Goal: Information Seeking & Learning: Learn about a topic

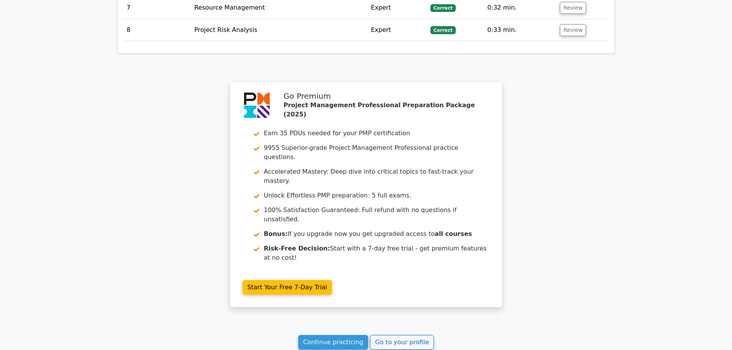
scroll to position [880, 0]
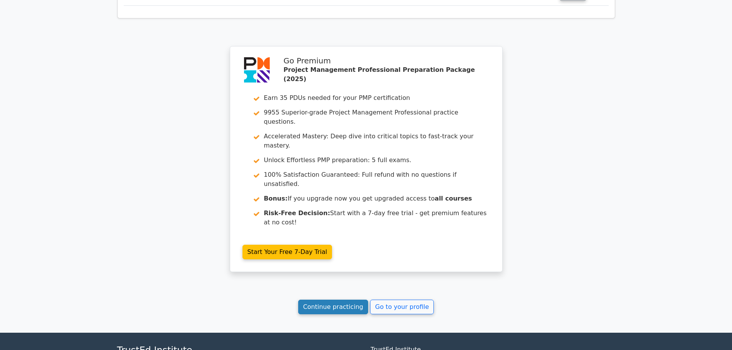
click at [327, 300] on link "Continue practicing" at bounding box center [333, 307] width 70 height 15
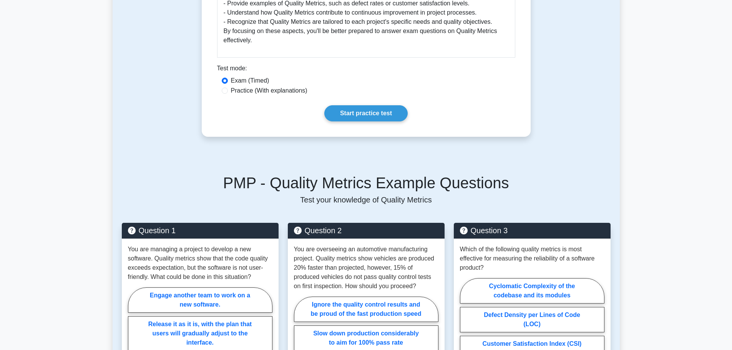
scroll to position [384, 0]
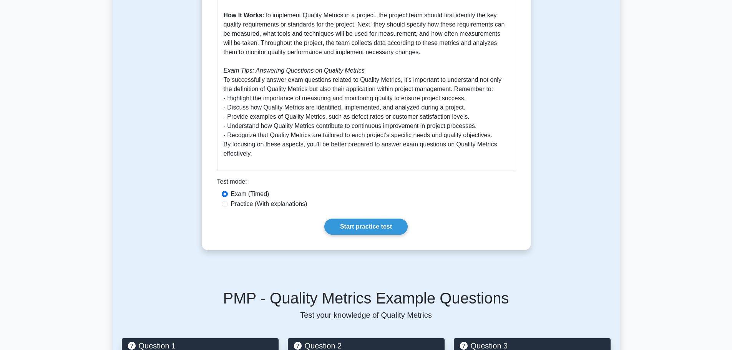
click at [256, 203] on label "Practice (With explanations)" at bounding box center [269, 203] width 76 height 9
click at [228, 203] on input "Practice (With explanations)" at bounding box center [225, 204] width 6 height 6
radio input "true"
click at [230, 194] on div "Exam (Timed)" at bounding box center [366, 193] width 289 height 9
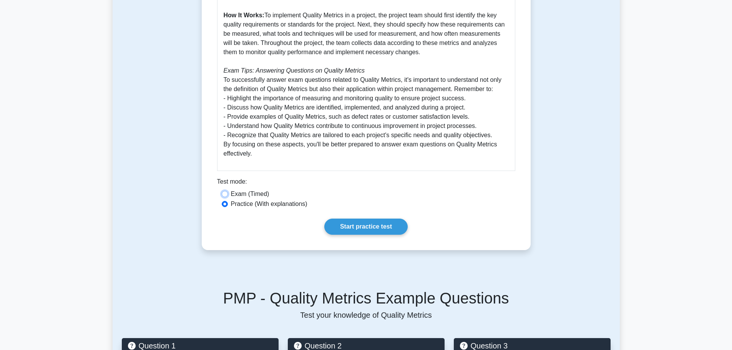
click at [226, 194] on input "Exam (Timed)" at bounding box center [225, 194] width 6 height 6
radio input "true"
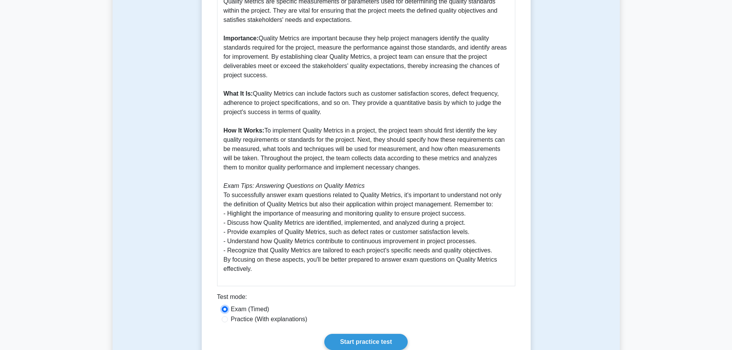
scroll to position [461, 0]
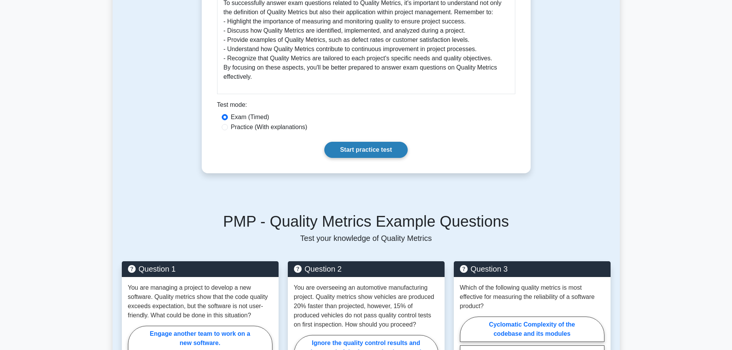
click at [357, 149] on link "Start practice test" at bounding box center [365, 150] width 83 height 16
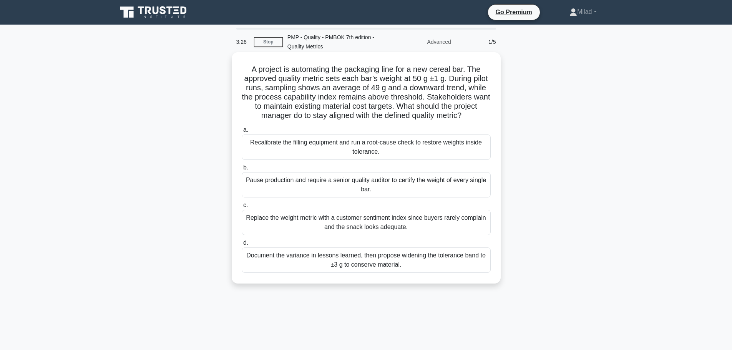
click at [253, 158] on div "Recalibrate the filling equipment and run a root-cause check to restore weights…" at bounding box center [366, 146] width 249 height 25
click at [242, 133] on input "a. Recalibrate the filling equipment and run a root-cause check to restore weig…" at bounding box center [242, 130] width 0 height 5
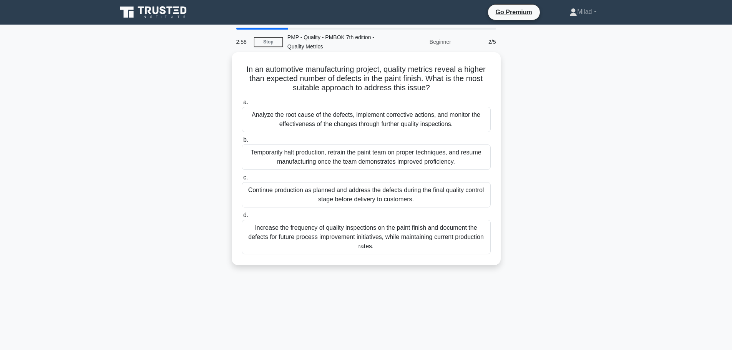
click at [255, 124] on div "Analyze the root cause of the defects, implement corrective actions, and monito…" at bounding box center [366, 119] width 249 height 25
click at [242, 105] on input "a. Analyze the root cause of the defects, implement corrective actions, and mon…" at bounding box center [242, 102] width 0 height 5
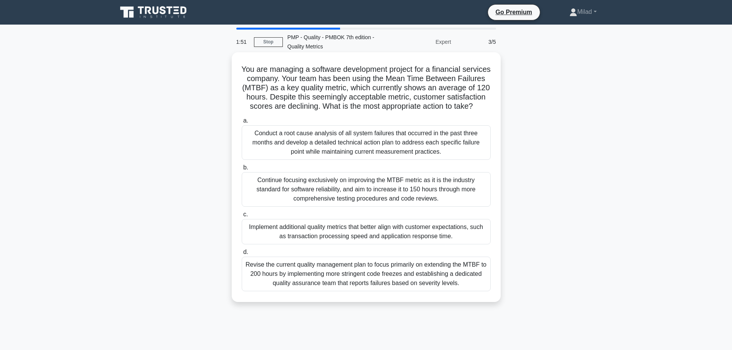
click at [302, 239] on div "Implement additional quality metrics that better align with customer expectatio…" at bounding box center [366, 231] width 249 height 25
click at [242, 217] on input "c. Implement additional quality metrics that better align with customer expecta…" at bounding box center [242, 214] width 0 height 5
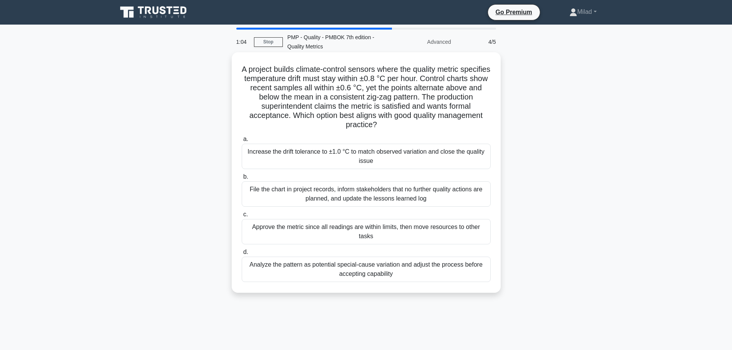
click at [297, 237] on div "Approve the metric since all readings are within limits, then move resources to…" at bounding box center [366, 231] width 249 height 25
click at [242, 217] on input "c. Approve the metric since all readings are within limits, then move resources…" at bounding box center [242, 214] width 0 height 5
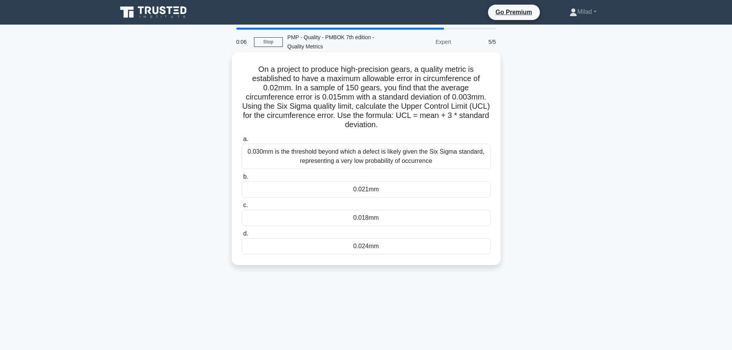
click at [338, 220] on div "0.018mm" at bounding box center [366, 218] width 249 height 16
click at [242, 208] on input "c. 0.018mm" at bounding box center [242, 205] width 0 height 5
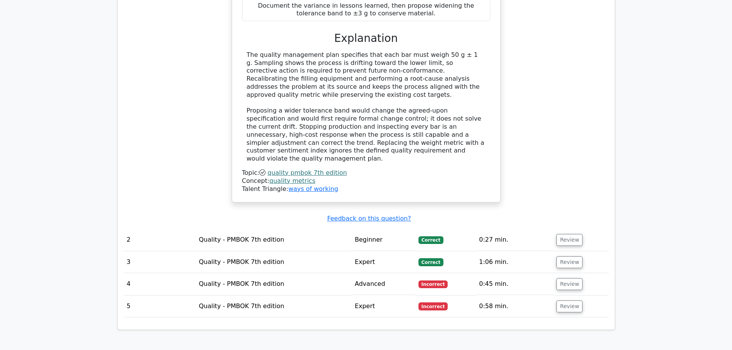
scroll to position [922, 0]
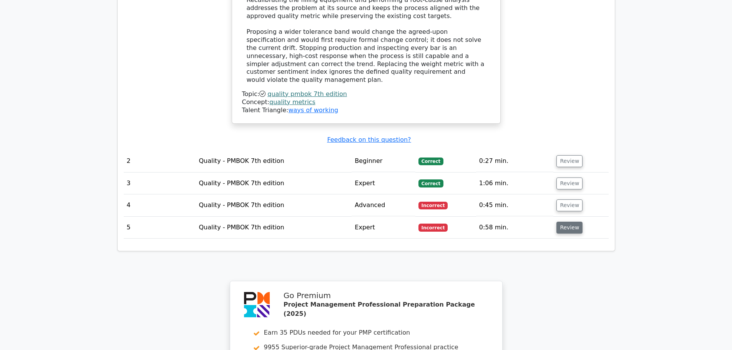
click at [572, 222] on button "Review" at bounding box center [569, 228] width 26 height 12
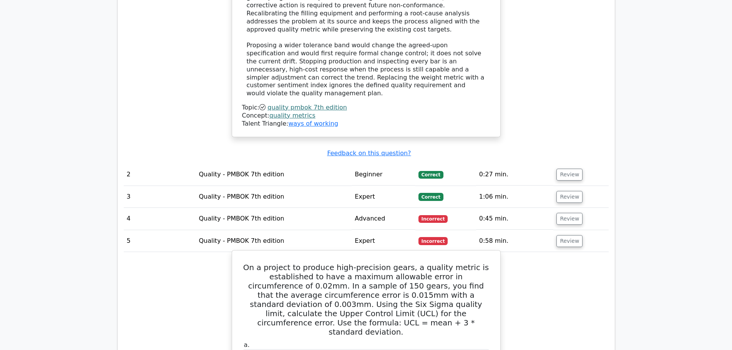
scroll to position [884, 0]
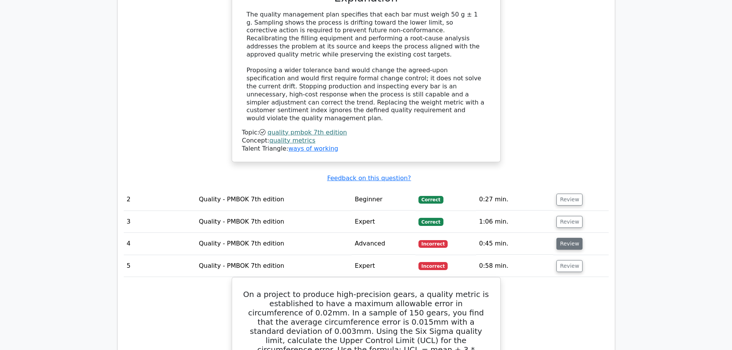
click at [564, 238] on button "Review" at bounding box center [569, 244] width 26 height 12
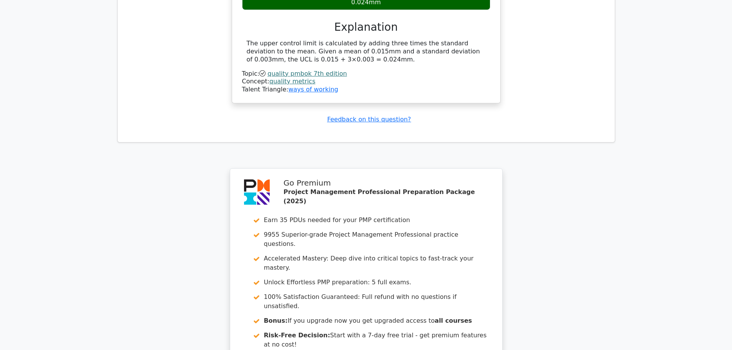
scroll to position [1871, 0]
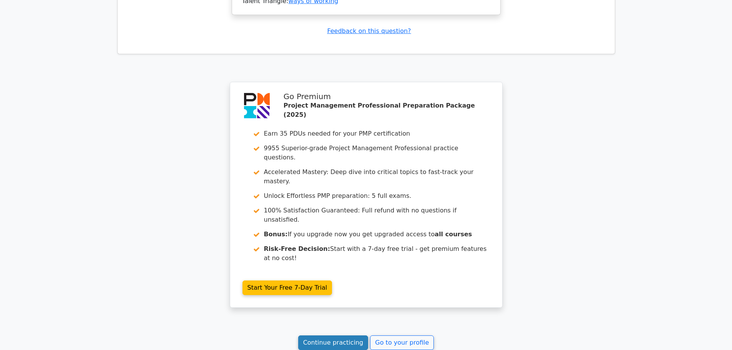
click at [342, 335] on link "Continue practicing" at bounding box center [333, 342] width 70 height 15
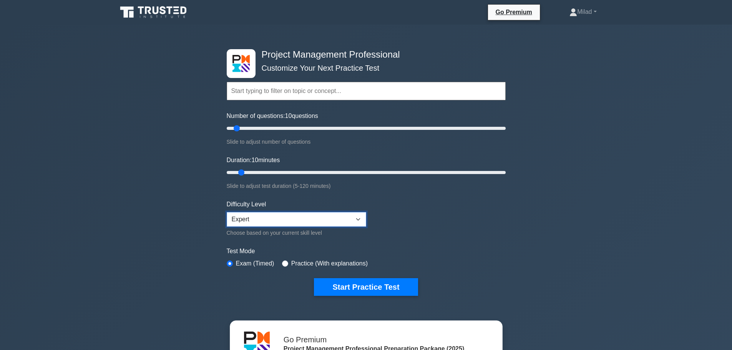
click at [280, 218] on select "Beginner Intermediate Expert" at bounding box center [296, 219] width 139 height 15
click at [273, 124] on input "Number of questions: 35 questions" at bounding box center [366, 128] width 279 height 9
click at [256, 125] on input "Number of questions: 35 questions" at bounding box center [366, 128] width 279 height 9
type input "20"
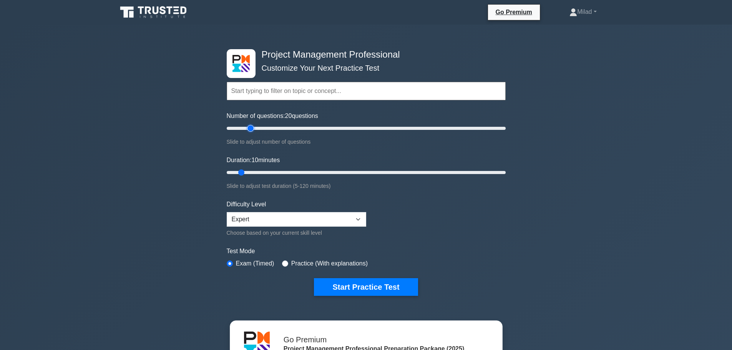
click at [254, 126] on input "Number of questions: 20 questions" at bounding box center [366, 128] width 279 height 9
click at [302, 171] on input "Duration: 35 minutes" at bounding box center [366, 172] width 279 height 9
click at [307, 171] on input "Duration: 35 minutes" at bounding box center [366, 172] width 279 height 9
type input "40"
click at [312, 171] on input "Duration: 35 minutes" at bounding box center [366, 172] width 279 height 9
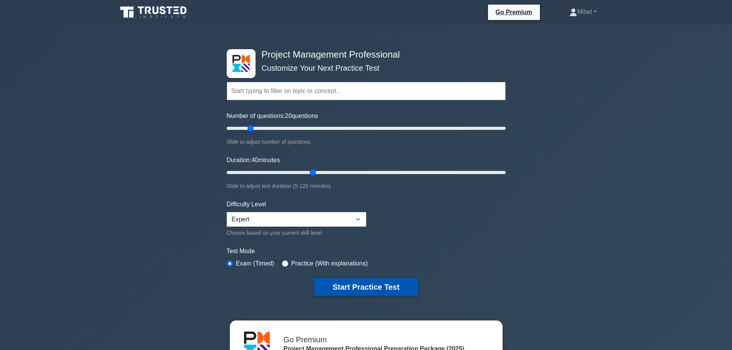
click at [368, 289] on button "Start Practice Test" at bounding box center [366, 287] width 104 height 18
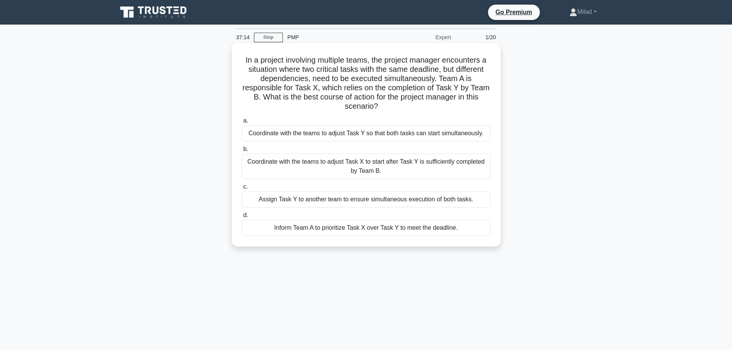
click at [318, 166] on div "Coordinate with the teams to adjust Task X to start after Task Y is sufficientl…" at bounding box center [366, 166] width 249 height 25
click at [242, 152] on input "b. Coordinate with the teams to adjust Task X to start after Task Y is sufficie…" at bounding box center [242, 149] width 0 height 5
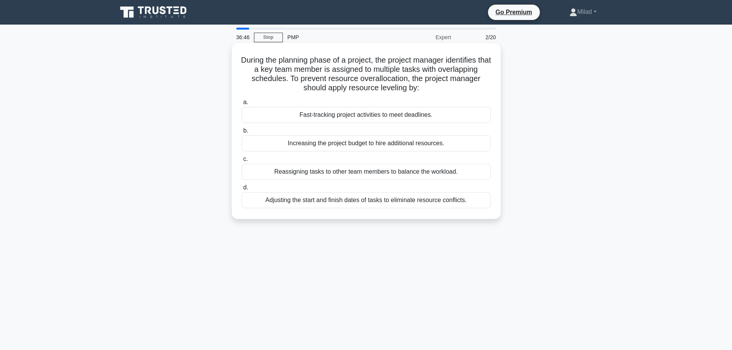
click at [398, 206] on div "Adjusting the start and finish dates of tasks to eliminate resource conflicts." at bounding box center [366, 200] width 249 height 16
click at [242, 190] on input "d. Adjusting the start and finish dates of tasks to eliminate resource conflict…" at bounding box center [242, 187] width 0 height 5
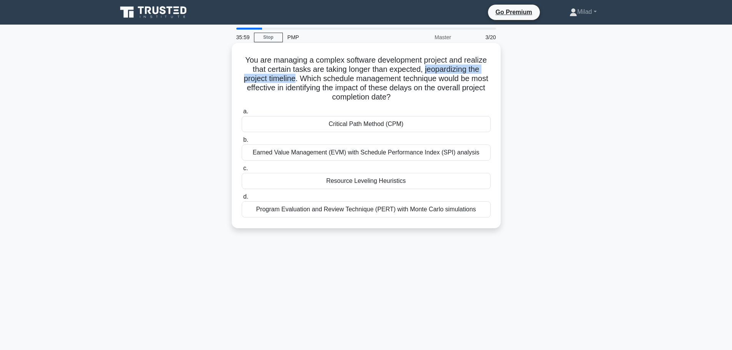
drag, startPoint x: 426, startPoint y: 67, endPoint x: 303, endPoint y: 80, distance: 123.9
click at [303, 80] on h5 "You are managing a complex software development project and realize that certai…" at bounding box center [366, 78] width 250 height 47
click at [364, 123] on div "Critical Path Method (CPM)" at bounding box center [366, 124] width 249 height 16
click at [242, 114] on input "a. Critical Path Method (CPM)" at bounding box center [242, 111] width 0 height 5
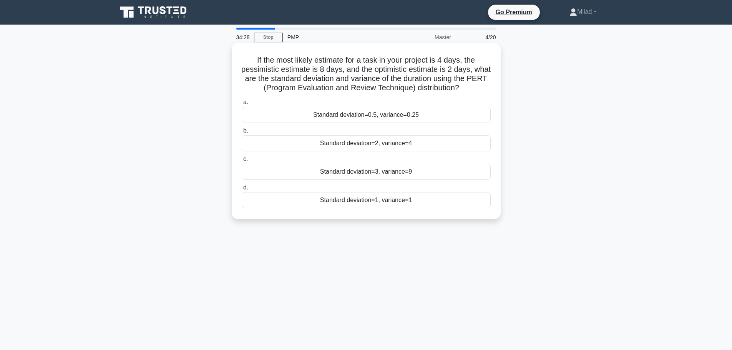
click at [370, 202] on div "Standard deviation=1, variance=1" at bounding box center [366, 200] width 249 height 16
click at [242, 190] on input "d. Standard deviation=1, variance=1" at bounding box center [242, 187] width 0 height 5
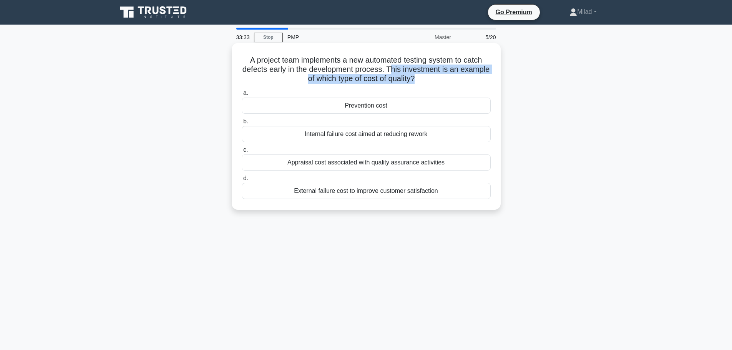
drag, startPoint x: 408, startPoint y: 68, endPoint x: 432, endPoint y: 81, distance: 27.3
click at [432, 81] on h5 "A project team implements a new automated testing system to catch defects early…" at bounding box center [366, 69] width 250 height 28
click at [274, 66] on h5 "A project team implements a new automated testing system to catch defects early…" at bounding box center [366, 69] width 250 height 28
drag, startPoint x: 244, startPoint y: 59, endPoint x: 467, endPoint y: 205, distance: 267.3
click at [467, 205] on div "A project team implements a new automated testing system to catch defects early…" at bounding box center [366, 126] width 263 height 161
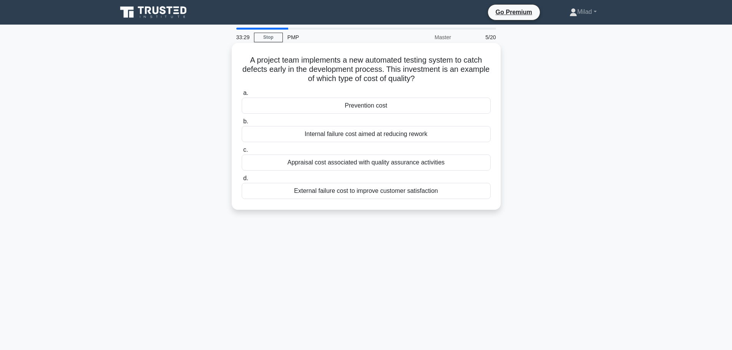
copy div "A project team implements a new automated testing system to catch defects early…"
click at [595, 212] on div "A project team implements a new automated testing system to catch defects early…" at bounding box center [366, 133] width 507 height 176
click at [329, 103] on div "Prevention cost" at bounding box center [366, 106] width 249 height 16
click at [242, 96] on input "a. Prevention cost" at bounding box center [242, 93] width 0 height 5
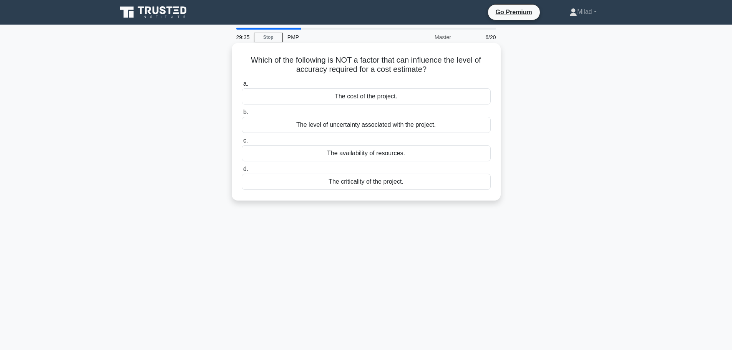
click at [330, 96] on div "The cost of the project." at bounding box center [366, 96] width 249 height 16
click at [242, 86] on input "a. The cost of the project." at bounding box center [242, 83] width 0 height 5
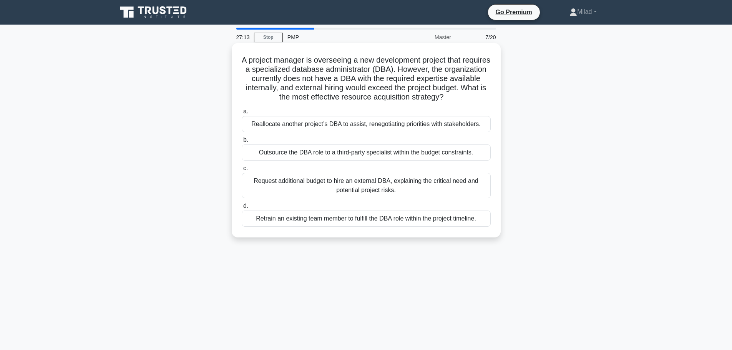
click at [307, 152] on div "Outsource the DBA role to a third-party specialist within the budget constraint…" at bounding box center [366, 152] width 249 height 16
click at [242, 143] on input "b. Outsource the DBA role to a third-party specialist within the budget constra…" at bounding box center [242, 140] width 0 height 5
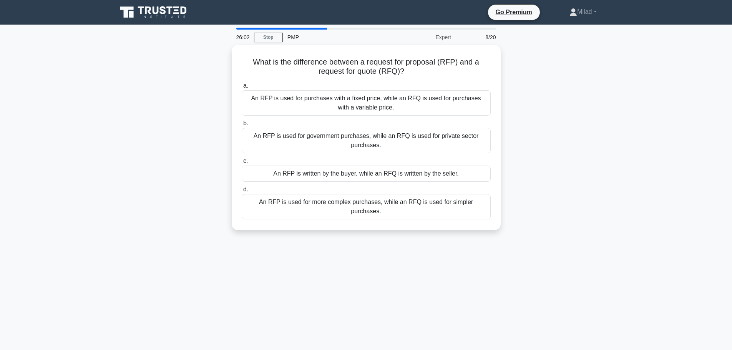
drag, startPoint x: 254, startPoint y: 63, endPoint x: 516, endPoint y: 256, distance: 325.5
click at [516, 256] on div "26:02 Stop PMP Expert 8/20 What is the difference between a request for proposa…" at bounding box center [366, 220] width 507 height 384
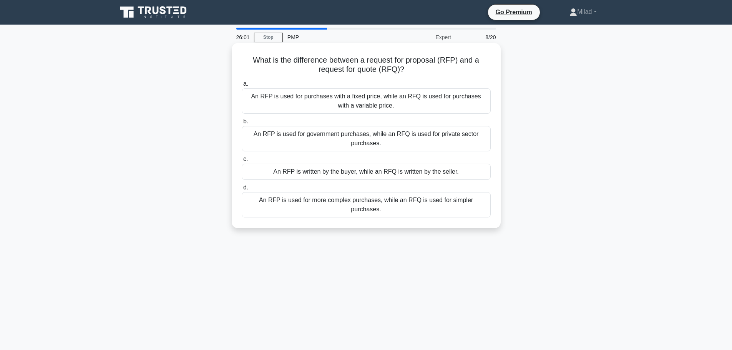
copy div "What is the difference between a request for proposal (RFP) and a request for q…"
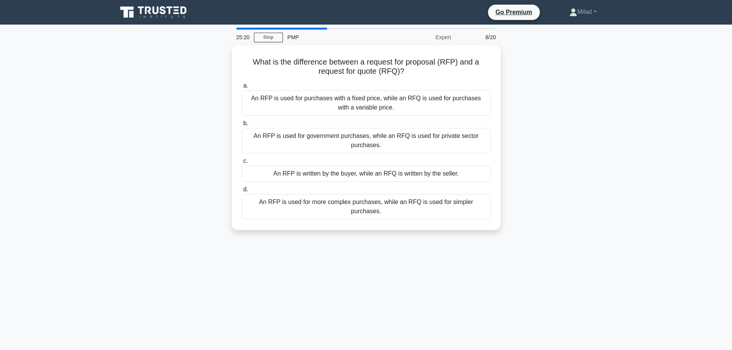
click at [353, 279] on div "25:20 Stop PMP Expert 8/20 What is the difference between a request for proposa…" at bounding box center [366, 220] width 507 height 384
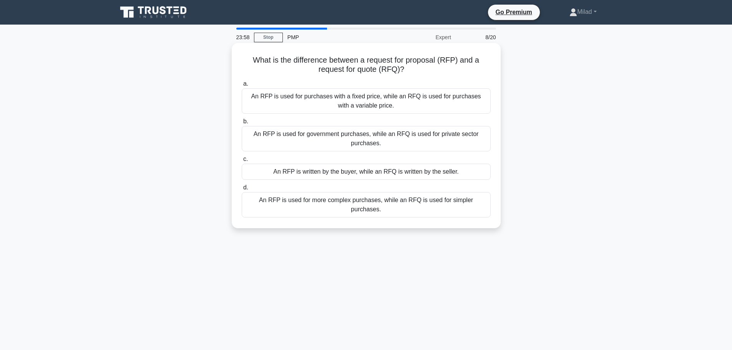
click at [301, 202] on div "An RFP is used for more complex purchases, while an RFQ is used for simpler pur…" at bounding box center [366, 204] width 249 height 25
click at [242, 190] on input "d. An RFP is used for more complex purchases, while an RFQ is used for simpler …" at bounding box center [242, 187] width 0 height 5
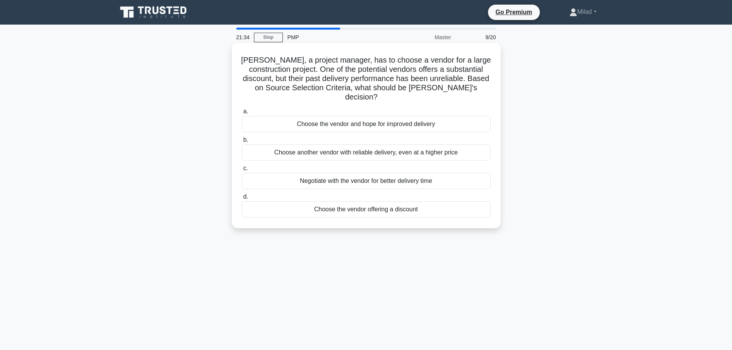
click at [408, 173] on div "Negotiate with the vendor for better delivery time" at bounding box center [366, 181] width 249 height 16
click at [242, 171] on input "c. Negotiate with the vendor for better delivery time" at bounding box center [242, 168] width 0 height 5
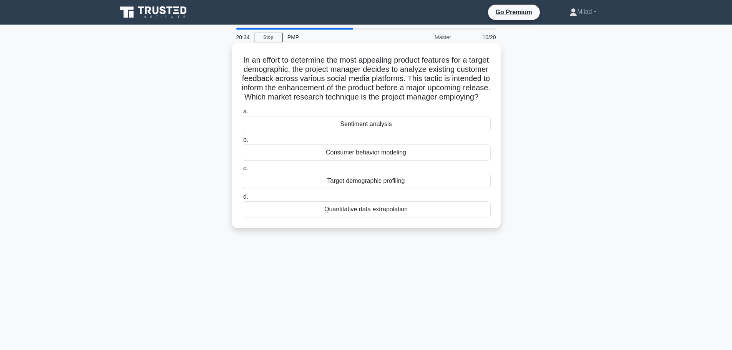
click at [357, 161] on div "Consumer behavior modeling" at bounding box center [366, 152] width 249 height 16
click at [242, 143] on input "b. Consumer behavior modeling" at bounding box center [242, 140] width 0 height 5
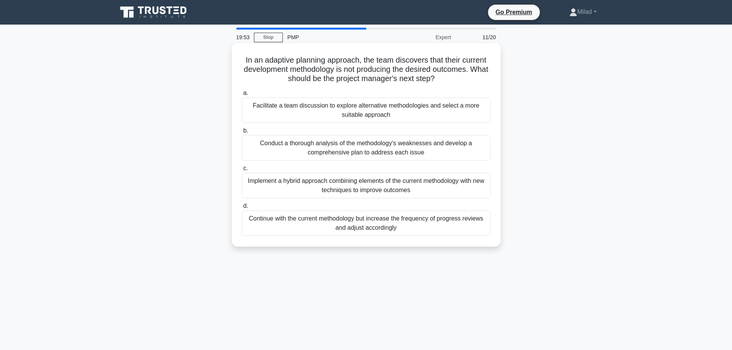
click at [369, 111] on div "Facilitate a team discussion to explore alternative methodologies and select a …" at bounding box center [366, 110] width 249 height 25
click at [242, 96] on input "a. Facilitate a team discussion to explore alternative methodologies and select…" at bounding box center [242, 93] width 0 height 5
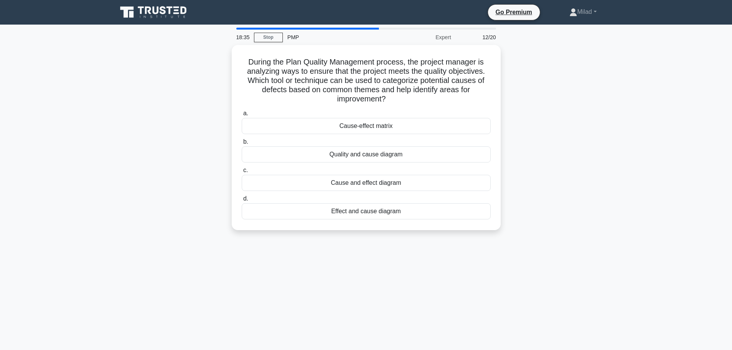
drag, startPoint x: 110, startPoint y: 81, endPoint x: 540, endPoint y: 331, distance: 497.2
click at [540, 331] on main "18:35 Stop PMP Expert 12/20 During the Plan Quality Management process, the pro…" at bounding box center [366, 220] width 732 height 390
click at [578, 233] on div "During the Plan Quality Management process, the project manager is analyzing wa…" at bounding box center [366, 142] width 507 height 194
click at [493, 69] on div "During the Plan Quality Management process, the project manager is analyzing wa…" at bounding box center [366, 135] width 263 height 179
click at [568, 165] on div "During the Plan Quality Management process, the project manager is analyzing wa…" at bounding box center [366, 142] width 507 height 194
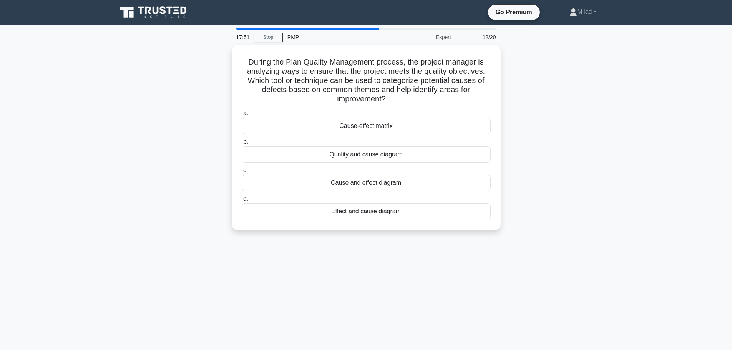
drag, startPoint x: 245, startPoint y: 58, endPoint x: 473, endPoint y: 268, distance: 309.9
click at [473, 268] on div "17:51 Stop PMP Expert 12/20 During the Plan Quality Management process, the pro…" at bounding box center [366, 220] width 507 height 384
copy div "During the Plan Quality Management process, the project manager is analyzing wa…"
click at [554, 109] on div "During the Plan Quality Management process, the project manager is analyzing wa…" at bounding box center [366, 142] width 507 height 194
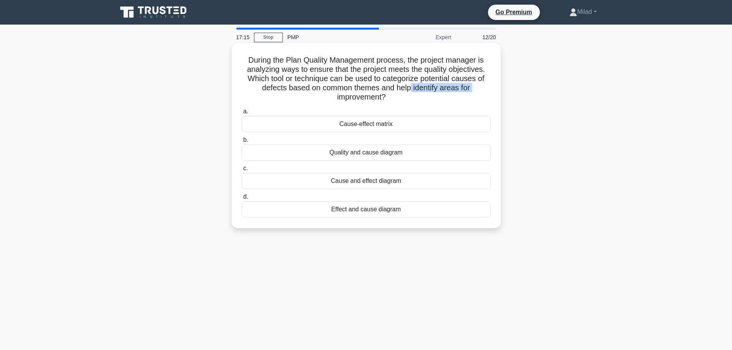
drag, startPoint x: 410, startPoint y: 88, endPoint x: 334, endPoint y: 102, distance: 77.7
click at [334, 102] on h5 "During the Plan Quality Management process, the project manager is analyzing wa…" at bounding box center [366, 78] width 250 height 47
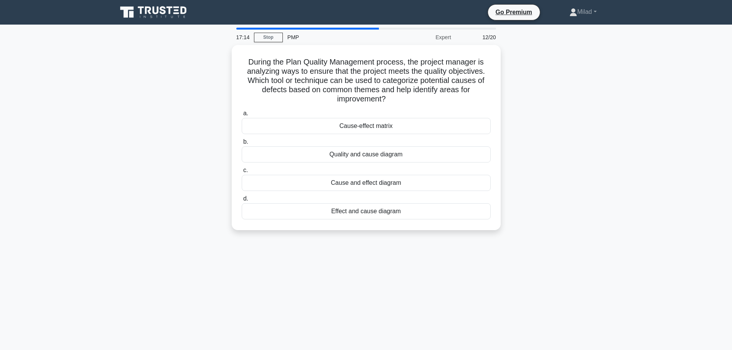
click at [597, 230] on div "During the Plan Quality Management process, the project manager is analyzing wa…" at bounding box center [366, 142] width 507 height 194
click at [360, 182] on div "Cause and effect diagram" at bounding box center [366, 181] width 249 height 16
click at [242, 171] on input "c. Cause and effect diagram" at bounding box center [242, 168] width 0 height 5
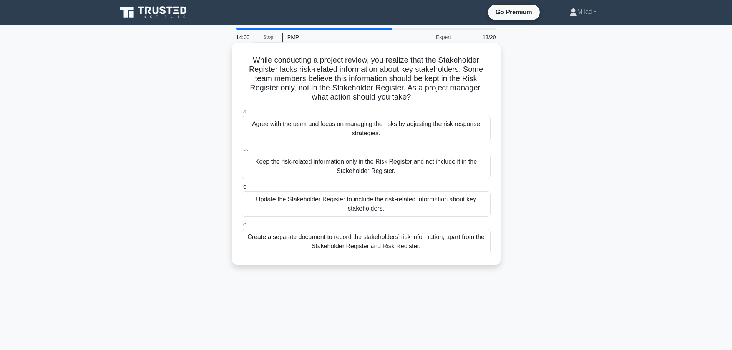
click at [355, 172] on div "Keep the risk-related information only in the Risk Register and not include it …" at bounding box center [366, 166] width 249 height 25
click at [242, 152] on input "b. Keep the risk-related information only in the Risk Register and not include …" at bounding box center [242, 149] width 0 height 5
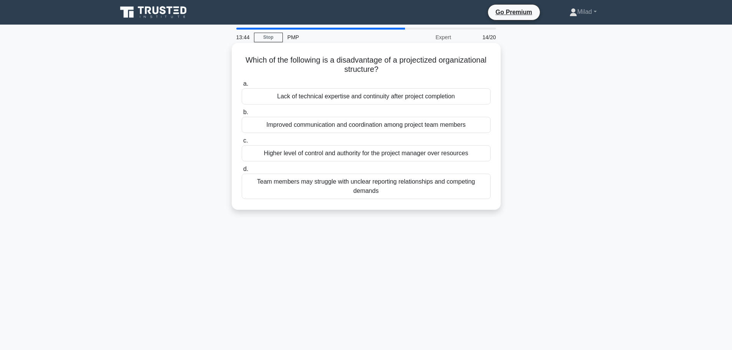
click at [335, 100] on div "Lack of technical expertise and continuity after project completion" at bounding box center [366, 96] width 249 height 16
click at [242, 86] on input "a. Lack of technical expertise and continuity after project completion" at bounding box center [242, 83] width 0 height 5
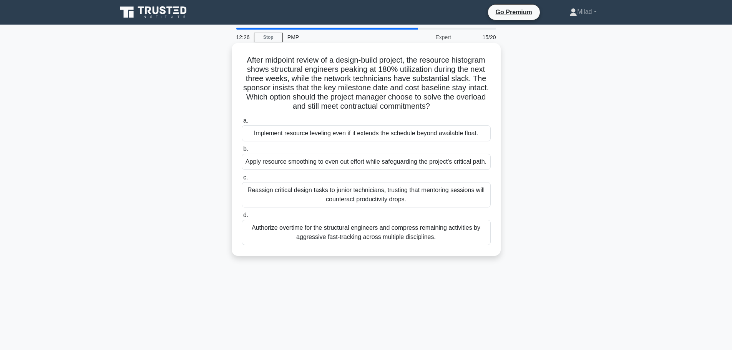
click at [288, 167] on div "Apply resource smoothing to even out effort while safeguarding the project’s cr…" at bounding box center [366, 162] width 249 height 16
click at [242, 152] on input "b. Apply resource smoothing to even out effort while safeguarding the project’s…" at bounding box center [242, 149] width 0 height 5
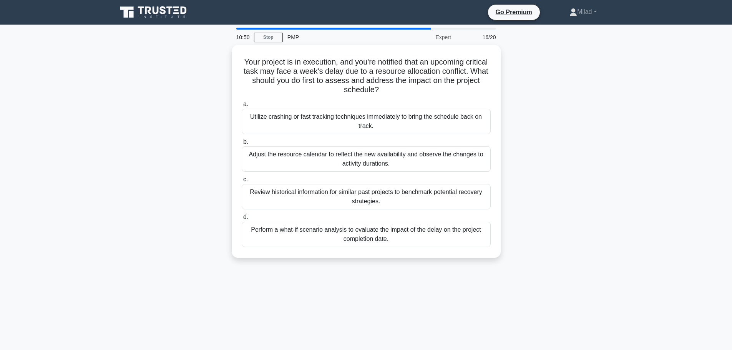
click at [211, 284] on div "10:50 Stop PMP Expert 16/20 Your project is in execution, and you're notified t…" at bounding box center [366, 220] width 507 height 384
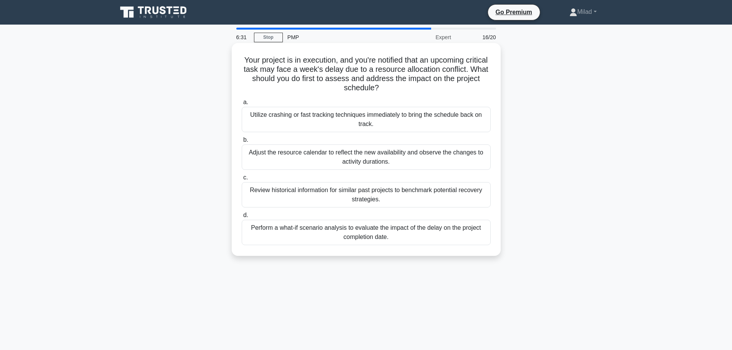
click at [344, 237] on div "Perform a what-if scenario analysis to evaluate the impact of the delay on the …" at bounding box center [366, 232] width 249 height 25
click at [242, 218] on input "d. Perform a what-if scenario analysis to evaluate the impact of the delay on t…" at bounding box center [242, 215] width 0 height 5
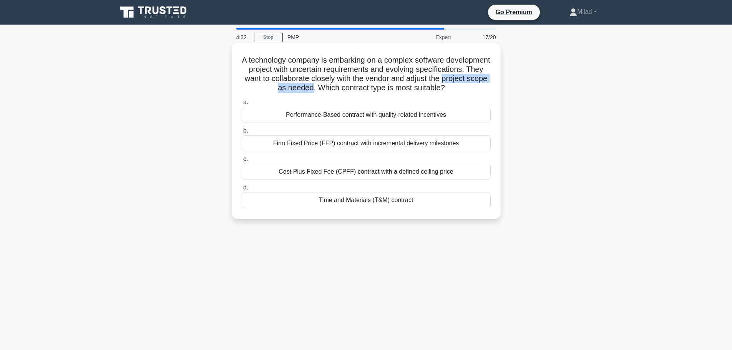
drag, startPoint x: 292, startPoint y: 88, endPoint x: 376, endPoint y: 88, distance: 84.5
click at [376, 88] on h5 "A technology company is embarking on a complex software development project wit…" at bounding box center [366, 74] width 250 height 38
click at [455, 106] on div "a. Performance-Based contract with quality-related incentives b. Firm Fixed Pri…" at bounding box center [366, 153] width 258 height 114
drag, startPoint x: 303, startPoint y: 77, endPoint x: 486, endPoint y: 80, distance: 183.2
click at [486, 80] on h5 "A technology company is embarking on a complex software development project wit…" at bounding box center [366, 74] width 250 height 38
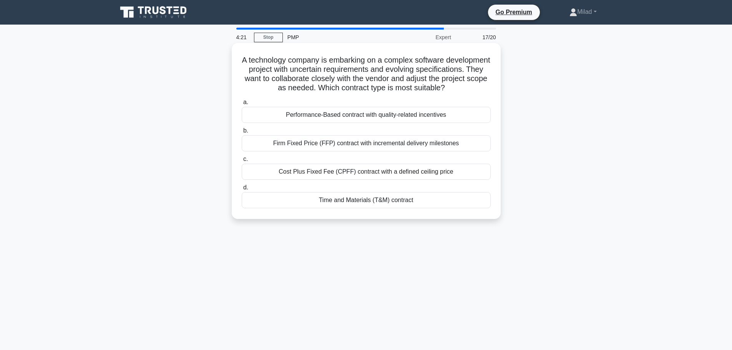
click at [408, 93] on h5 "A technology company is embarking on a complex software development project wit…" at bounding box center [366, 74] width 250 height 38
click at [323, 180] on div "Cost Plus Fixed Fee (CPFF) contract with a defined ceiling price" at bounding box center [366, 172] width 249 height 16
click at [242, 162] on input "c. Cost Plus Fixed Fee (CPFF) contract with a defined ceiling price" at bounding box center [242, 159] width 0 height 5
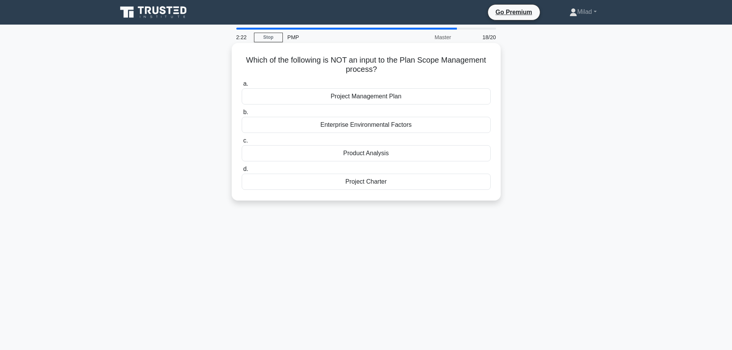
click at [356, 130] on div "Enterprise Environmental Factors" at bounding box center [366, 125] width 249 height 16
click at [242, 115] on input "b. Enterprise Environmental Factors" at bounding box center [242, 112] width 0 height 5
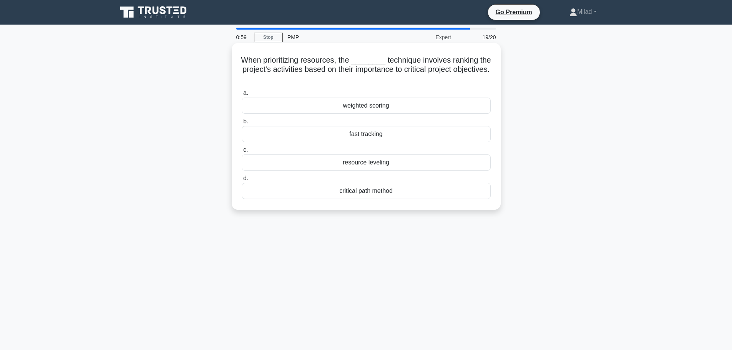
click at [323, 106] on div "weighted scoring" at bounding box center [366, 106] width 249 height 16
click at [242, 96] on input "a. weighted scoring" at bounding box center [242, 93] width 0 height 5
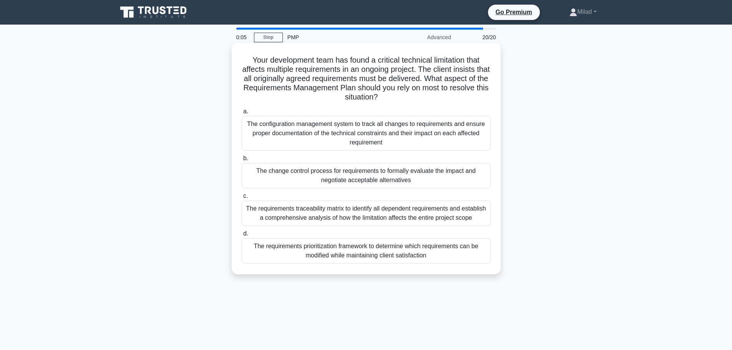
click at [285, 175] on div "The change control process for requirements to formally evaluate the impact and…" at bounding box center [366, 175] width 249 height 25
click at [242, 161] on input "b. The change control process for requirements to formally evaluate the impact …" at bounding box center [242, 158] width 0 height 5
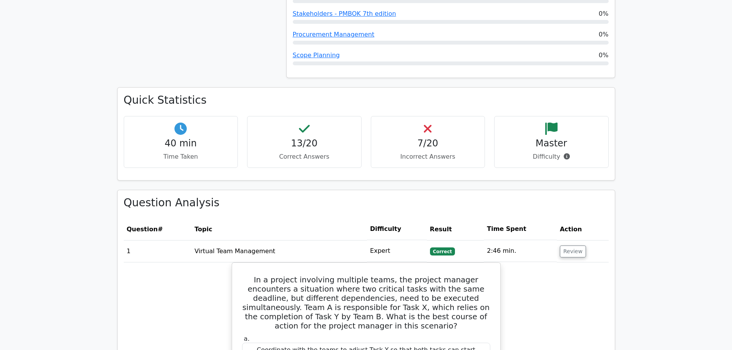
scroll to position [807, 0]
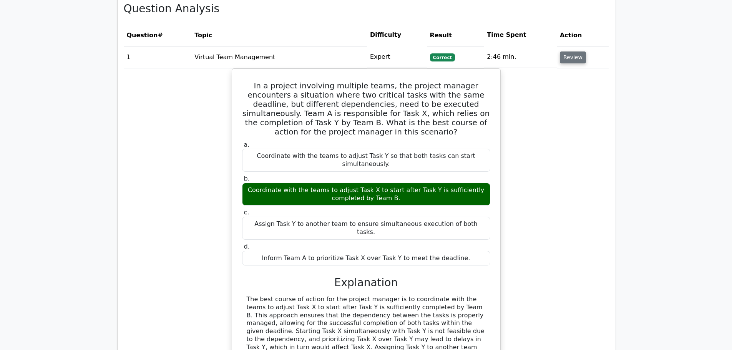
click at [569, 51] on button "Review" at bounding box center [573, 57] width 26 height 12
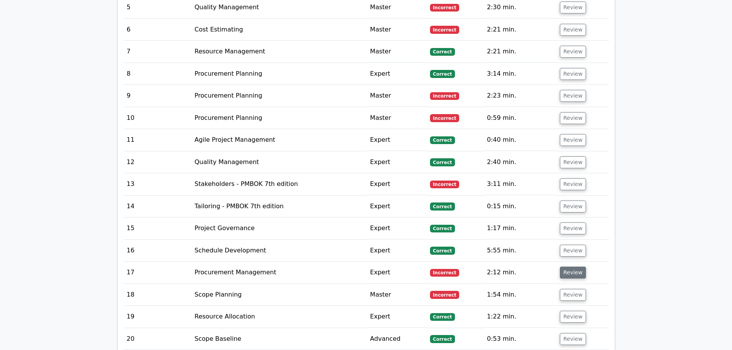
scroll to position [1114, 0]
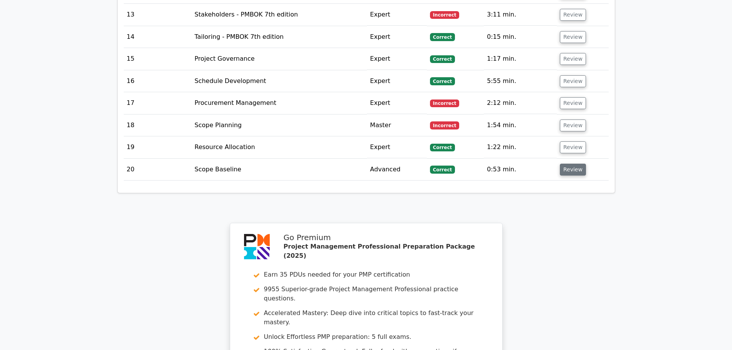
click at [570, 164] on button "Review" at bounding box center [573, 170] width 26 height 12
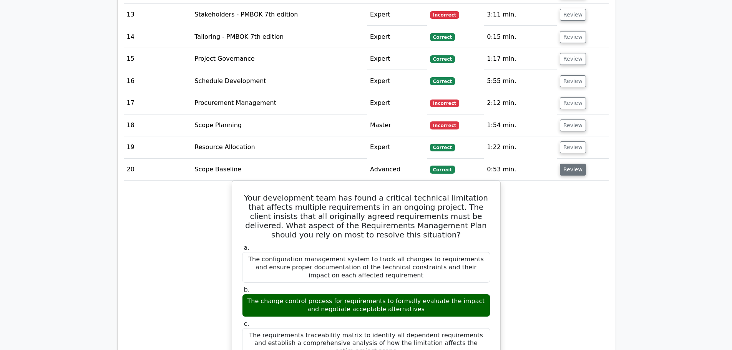
click at [569, 164] on button "Review" at bounding box center [573, 170] width 26 height 12
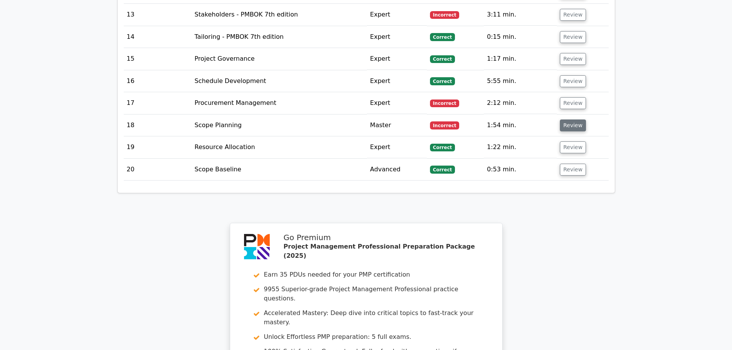
click at [569, 119] on button "Review" at bounding box center [573, 125] width 26 height 12
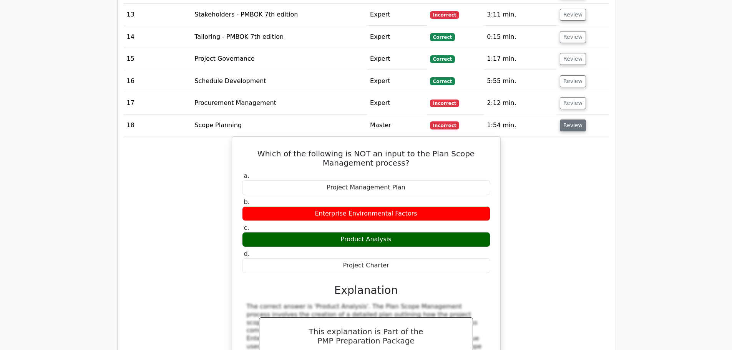
click at [561, 119] on button "Review" at bounding box center [573, 125] width 26 height 12
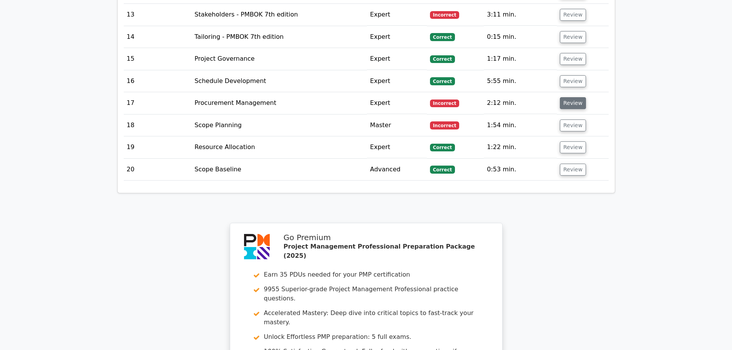
click at [566, 97] on button "Review" at bounding box center [573, 103] width 26 height 12
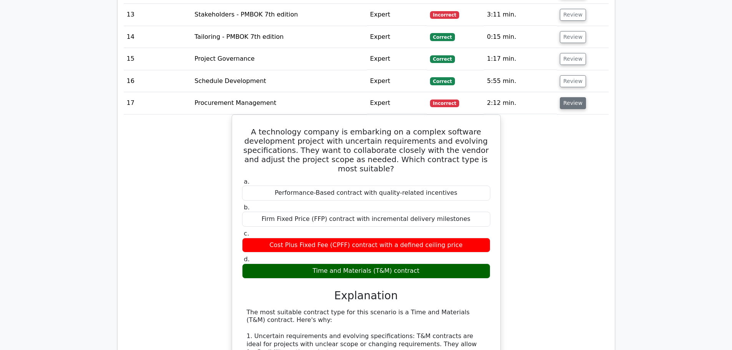
click at [574, 97] on button "Review" at bounding box center [573, 103] width 26 height 12
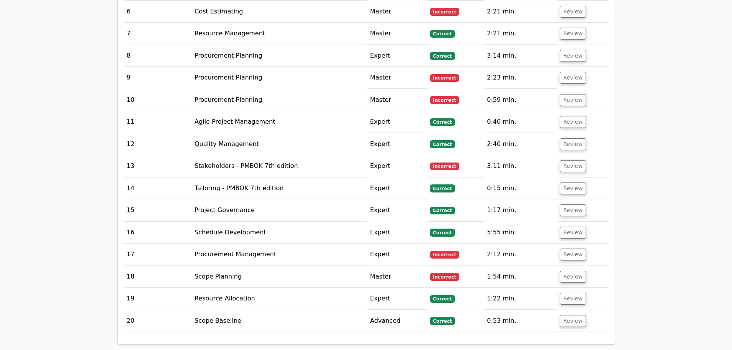
scroll to position [960, 0]
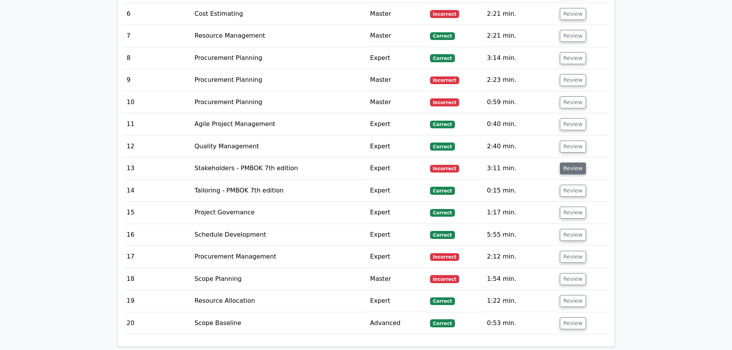
click at [566, 162] on button "Review" at bounding box center [573, 168] width 26 height 12
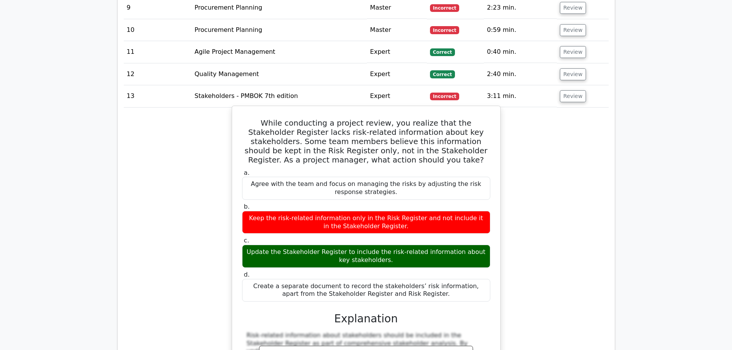
scroll to position [1037, 0]
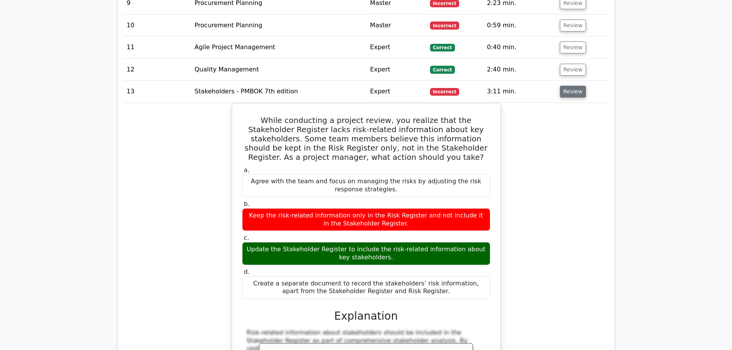
click at [568, 86] on button "Review" at bounding box center [573, 92] width 26 height 12
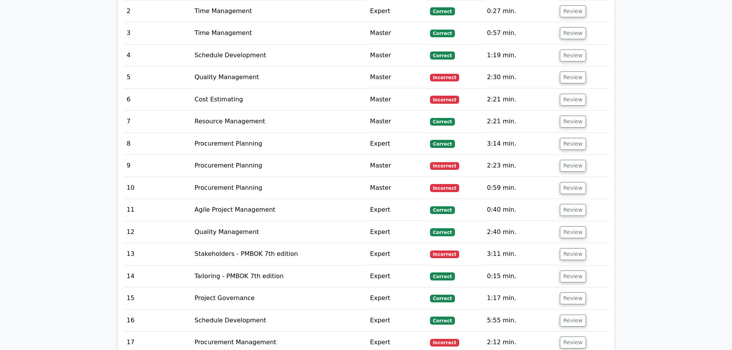
scroll to position [845, 0]
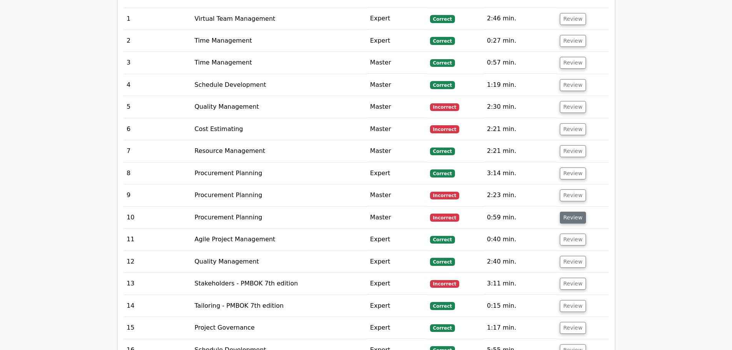
click at [561, 212] on button "Review" at bounding box center [573, 218] width 26 height 12
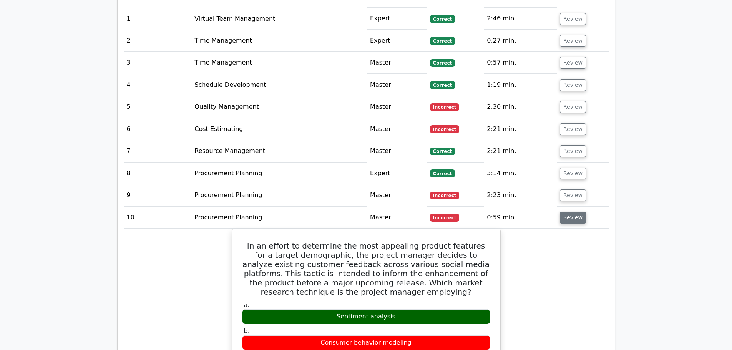
click at [575, 212] on button "Review" at bounding box center [573, 218] width 26 height 12
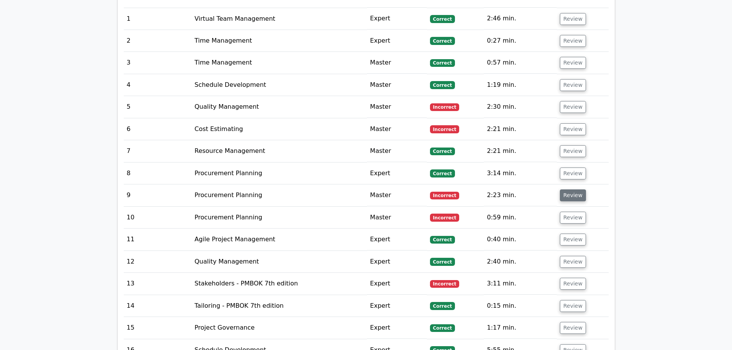
click at [568, 189] on button "Review" at bounding box center [573, 195] width 26 height 12
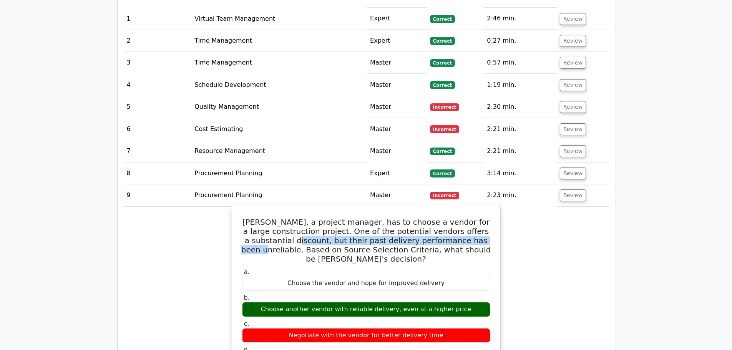
drag, startPoint x: 286, startPoint y: 203, endPoint x: 478, endPoint y: 206, distance: 192.1
click at [478, 217] on h5 "Marc, a project manager, has to choose a vendor for a large construction projec…" at bounding box center [366, 240] width 250 height 46
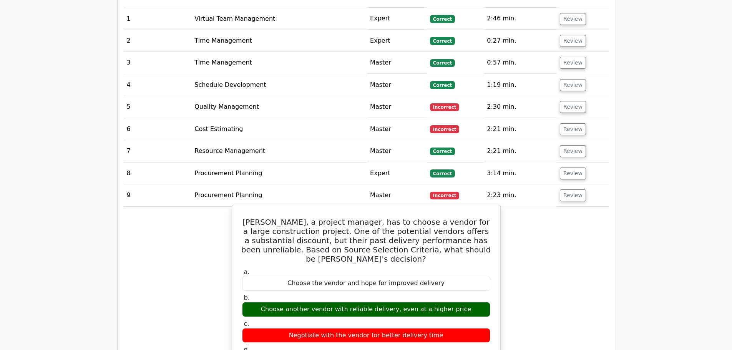
click at [267, 217] on h5 "Marc, a project manager, has to choose a vendor for a large construction projec…" at bounding box center [366, 240] width 250 height 46
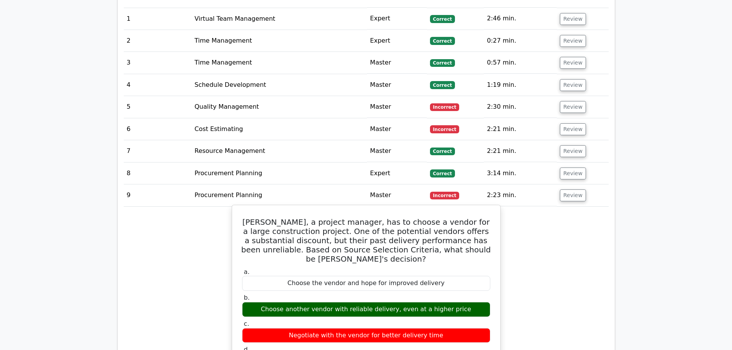
drag, startPoint x: 262, startPoint y: 182, endPoint x: 425, endPoint y: 323, distance: 215.4
copy div "Marc, a project manager, has to choose a vendor for a large construction projec…"
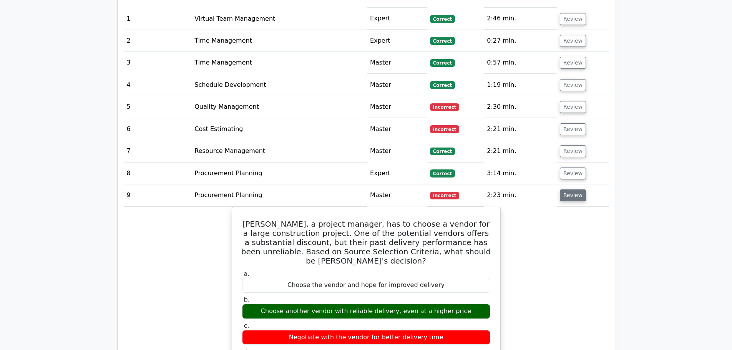
click at [571, 189] on button "Review" at bounding box center [573, 195] width 26 height 12
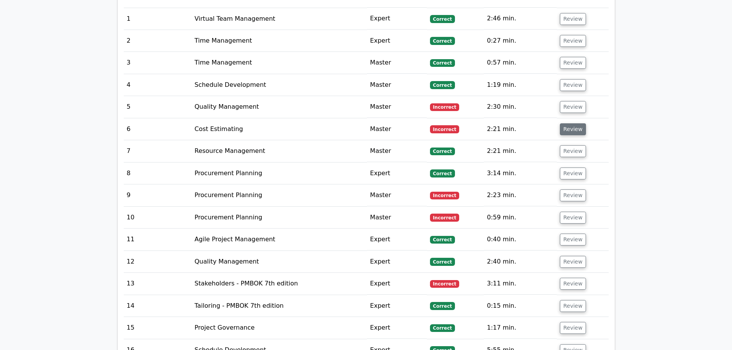
click at [564, 123] on button "Review" at bounding box center [573, 129] width 26 height 12
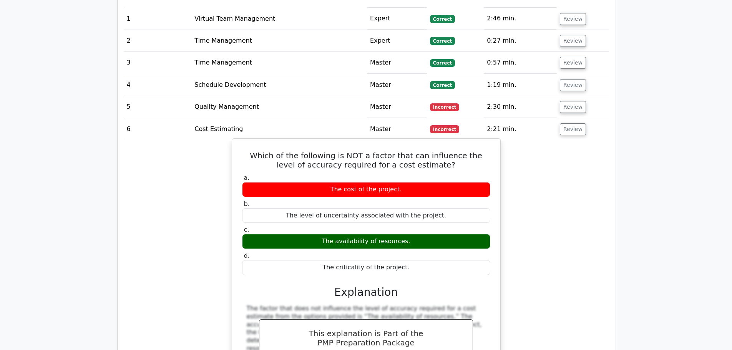
click at [368, 151] on h5 "Which of the following is NOT a factor that can influence the level of accuracy…" at bounding box center [366, 160] width 250 height 18
click at [352, 226] on label "c. The availability of resources." at bounding box center [366, 237] width 248 height 23
drag, startPoint x: 246, startPoint y: 118, endPoint x: 439, endPoint y: 231, distance: 224.2
click at [439, 231] on div "Which of the following is NOT a factor that can influence the level of accuracy…" at bounding box center [366, 280] width 262 height 277
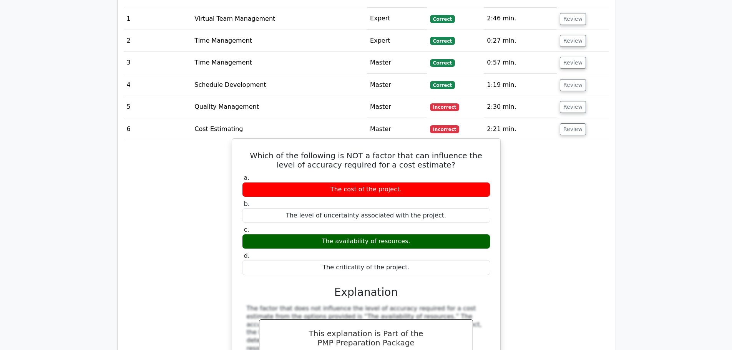
copy div "Which of the following is NOT a factor that can influence the level of accuracy…"
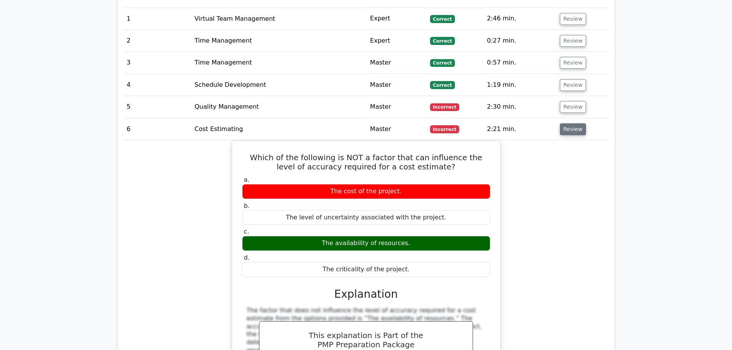
click at [570, 123] on button "Review" at bounding box center [573, 129] width 26 height 12
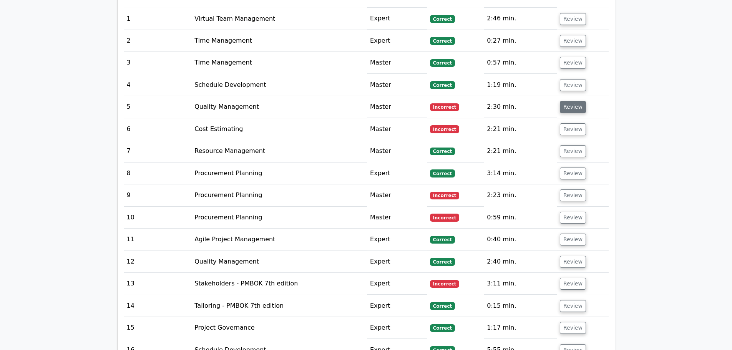
click at [567, 101] on button "Review" at bounding box center [573, 107] width 26 height 12
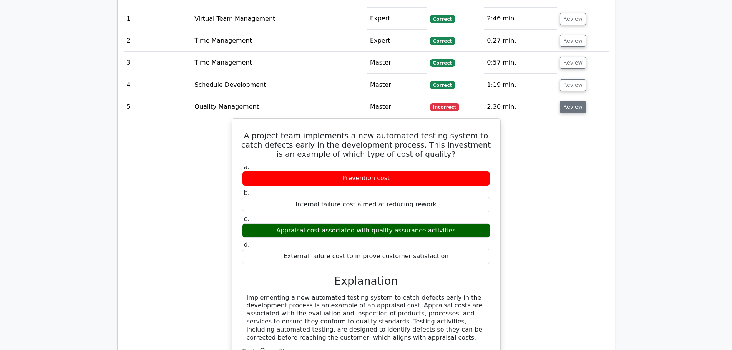
click at [569, 101] on button "Review" at bounding box center [573, 107] width 26 height 12
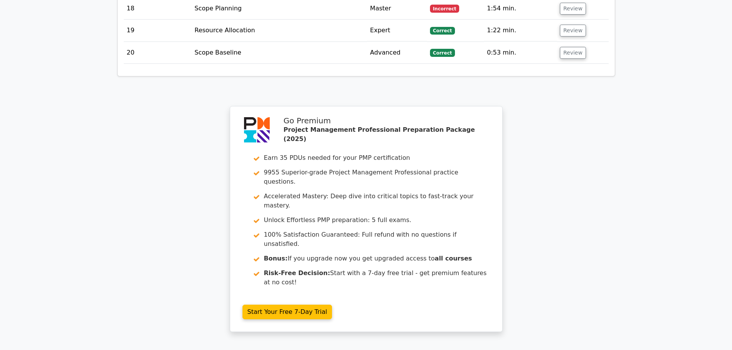
scroll to position [1291, 0]
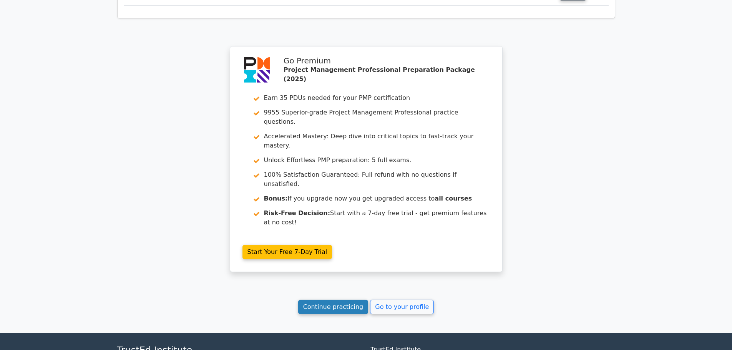
click at [329, 300] on link "Continue practicing" at bounding box center [333, 307] width 70 height 15
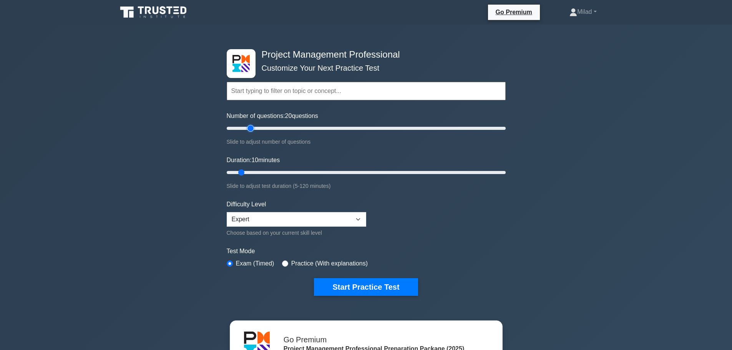
click at [247, 128] on input "Number of questions: 20 questions" at bounding box center [366, 128] width 279 height 9
type input "15"
click at [245, 128] on input "Number of questions: 20 questions" at bounding box center [366, 128] width 279 height 9
type input "40"
click at [308, 171] on input "Duration: 40 minutes" at bounding box center [366, 172] width 279 height 9
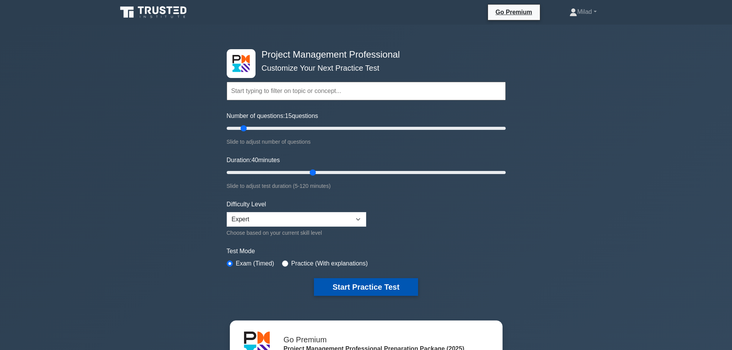
click at [360, 290] on button "Start Practice Test" at bounding box center [366, 287] width 104 height 18
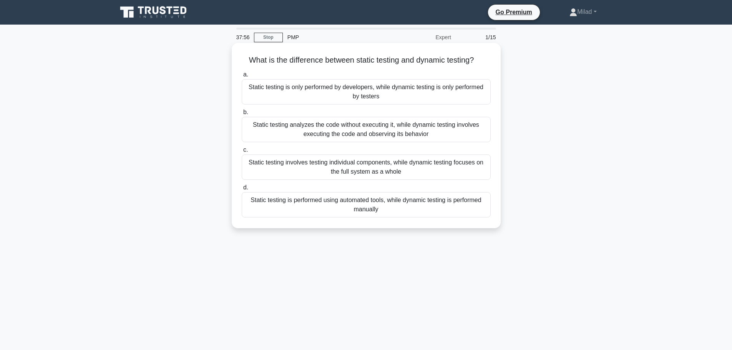
click at [277, 168] on div "Static testing involves testing individual components, while dynamic testing fo…" at bounding box center [366, 166] width 249 height 25
click at [242, 153] on input "c. Static testing involves testing individual components, while dynamic testing…" at bounding box center [242, 150] width 0 height 5
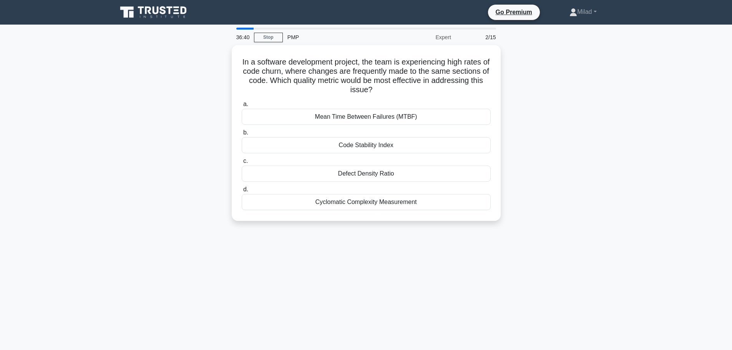
drag, startPoint x: 244, startPoint y: 58, endPoint x: 510, endPoint y: 256, distance: 332.4
click at [510, 256] on div "36:40 Stop PMP Expert 2/15 In a software development project, the team is exper…" at bounding box center [366, 220] width 507 height 384
copy div "In a software development project, the team is experiencing high rates of code …"
click at [635, 214] on main "36:08 Stop PMP Expert 2/15 In a software development project, the team is exper…" at bounding box center [366, 220] width 732 height 390
click at [337, 144] on div "Code Stability Index" at bounding box center [366, 143] width 249 height 16
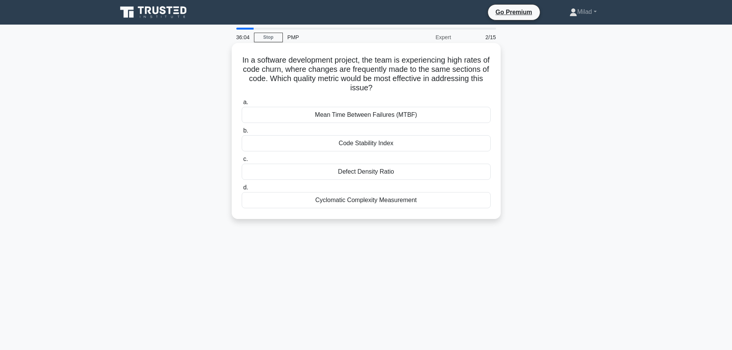
click at [242, 133] on input "b. Code Stability Index" at bounding box center [242, 130] width 0 height 5
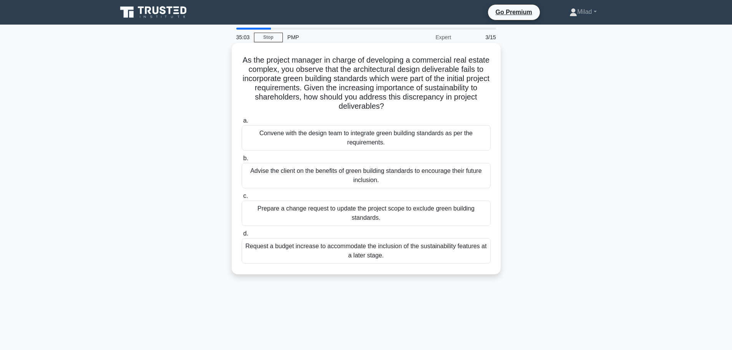
click at [345, 211] on div "Prepare a change request to update the project scope to exclude green building …" at bounding box center [366, 213] width 249 height 25
click at [242, 199] on input "c. Prepare a change request to update the project scope to exclude green buildi…" at bounding box center [242, 196] width 0 height 5
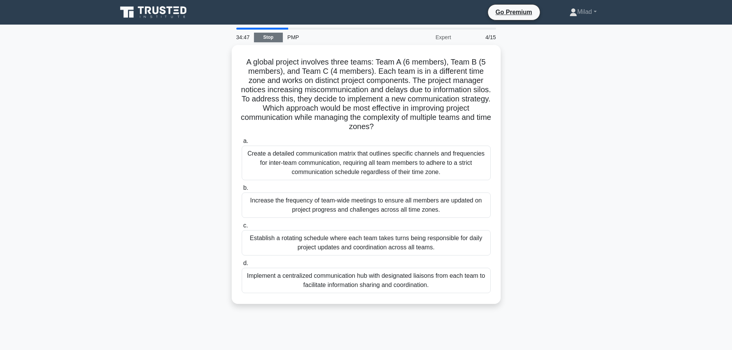
click at [259, 40] on link "Stop" at bounding box center [268, 38] width 29 height 10
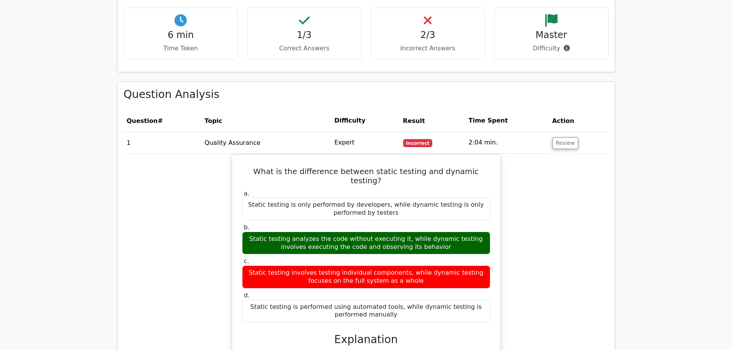
scroll to position [499, 0]
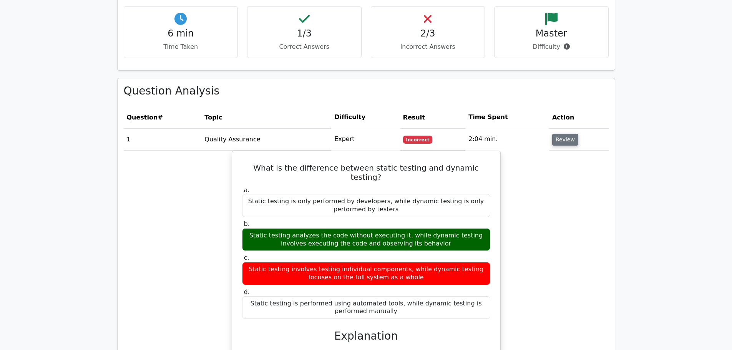
click at [562, 134] on button "Review" at bounding box center [565, 140] width 26 height 12
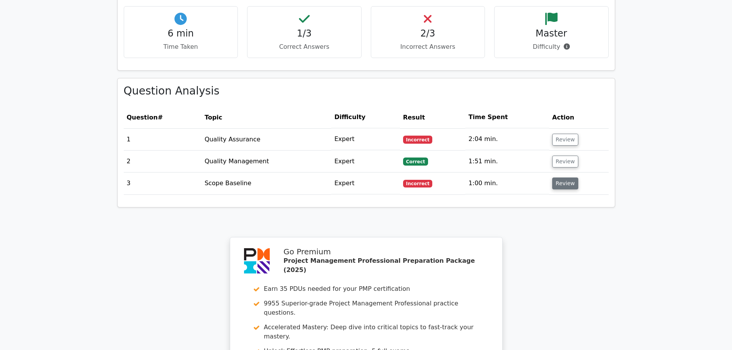
click at [565, 177] on button "Review" at bounding box center [565, 183] width 26 height 12
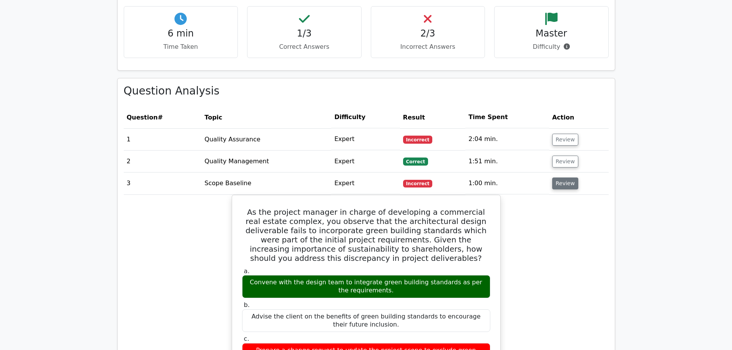
click at [557, 177] on button "Review" at bounding box center [565, 183] width 26 height 12
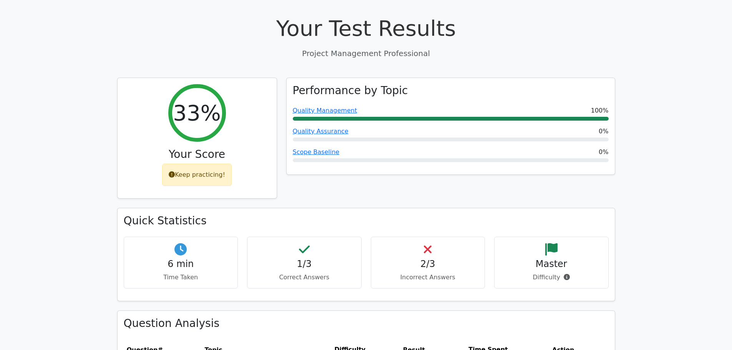
scroll to position [0, 0]
